Goal: Task Accomplishment & Management: Manage account settings

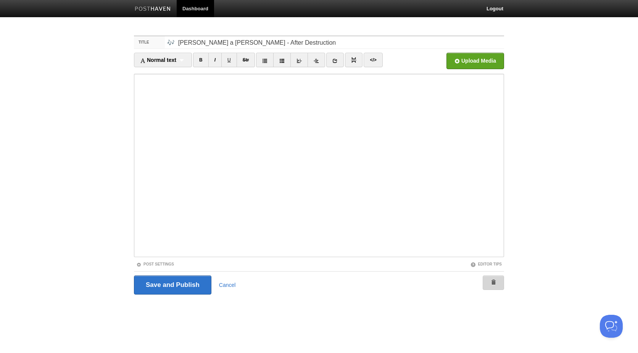
click at [495, 284] on span at bounding box center [493, 281] width 5 height 5
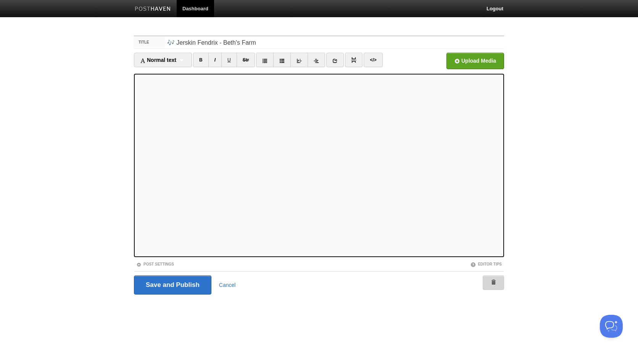
click at [493, 284] on span at bounding box center [493, 281] width 5 height 5
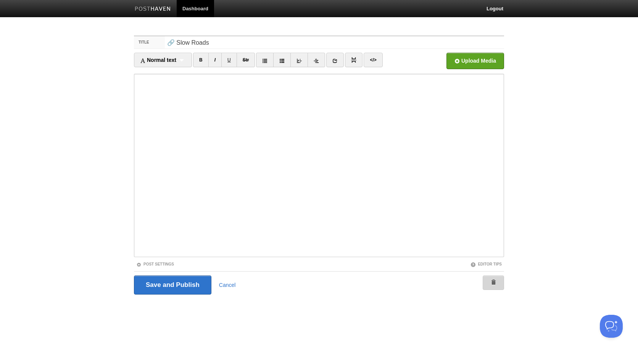
click at [494, 286] on link at bounding box center [493, 282] width 21 height 15
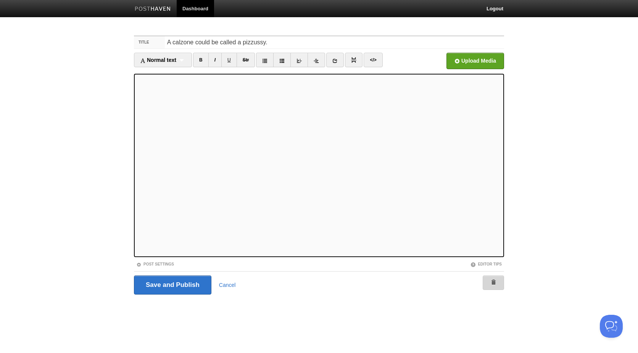
click at [497, 283] on link at bounding box center [493, 282] width 21 height 15
